Goal: Transaction & Acquisition: Purchase product/service

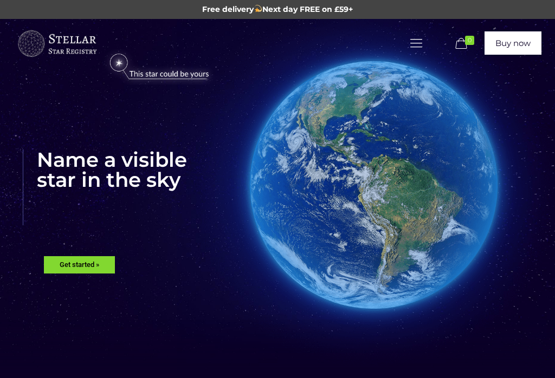
click at [95, 261] on rs-layer "Get started »" at bounding box center [79, 264] width 71 height 17
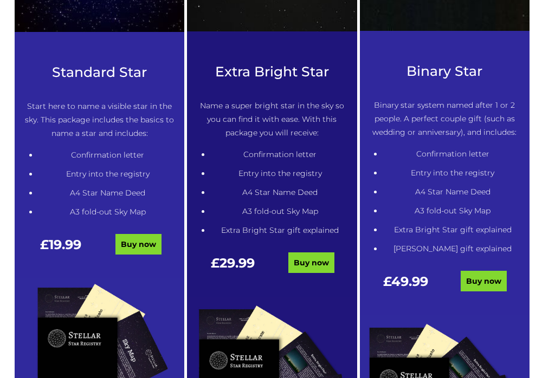
scroll to position [485, 0]
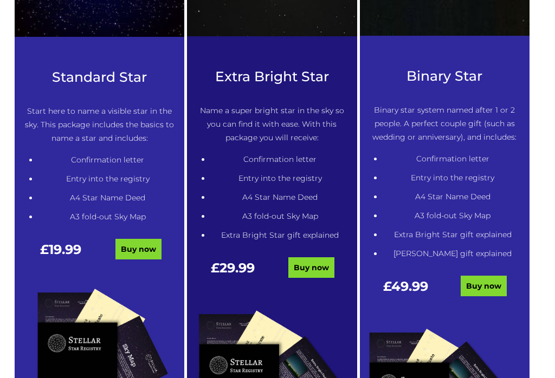
click at [138, 250] on link "Buy now" at bounding box center [138, 249] width 46 height 21
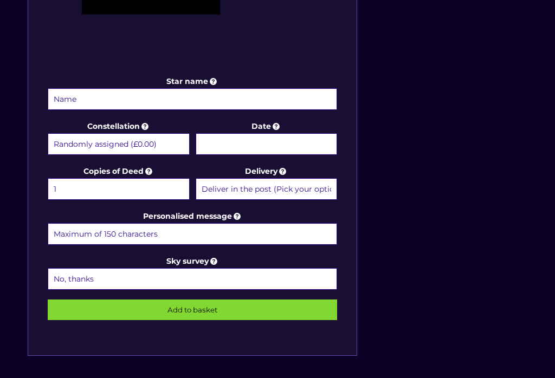
scroll to position [478, 0]
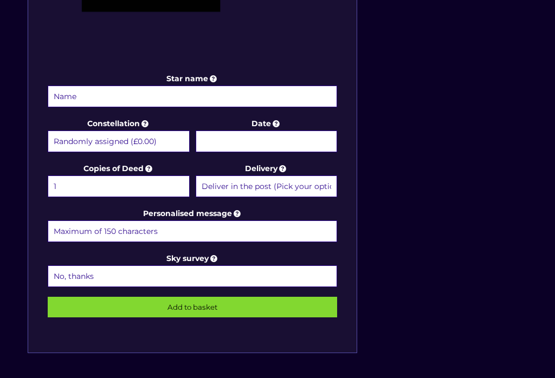
click at [147, 93] on input "Star name" at bounding box center [192, 97] width 289 height 22
type input "[PERSON_NAME]"
click at [164, 138] on select "Randomly assigned (£0.00) Aquarius - [DATE] - [DATE] (+£9.99) Aries - [DATE] - …" at bounding box center [119, 142] width 142 height 22
select select "[PERSON_NAME] - [DATE] - [DATE] (+£9.99)"
click at [88, 230] on input "Personalised message" at bounding box center [192, 232] width 289 height 22
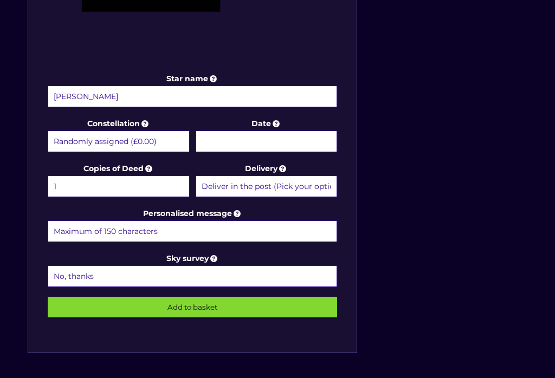
scroll to position [619, 0]
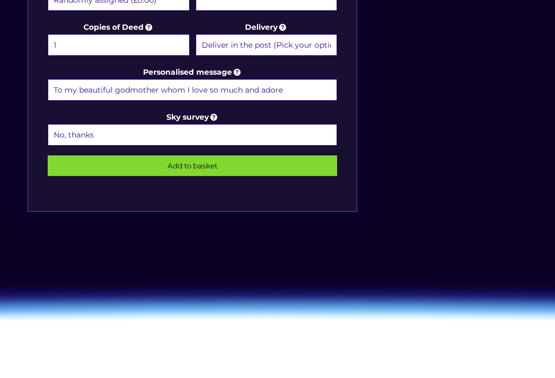
type input "To my beautiful godmother whom I love so much and adore"
click at [210, 165] on input "Add to basket" at bounding box center [192, 165] width 289 height 21
